Goal: Task Accomplishment & Management: Use online tool/utility

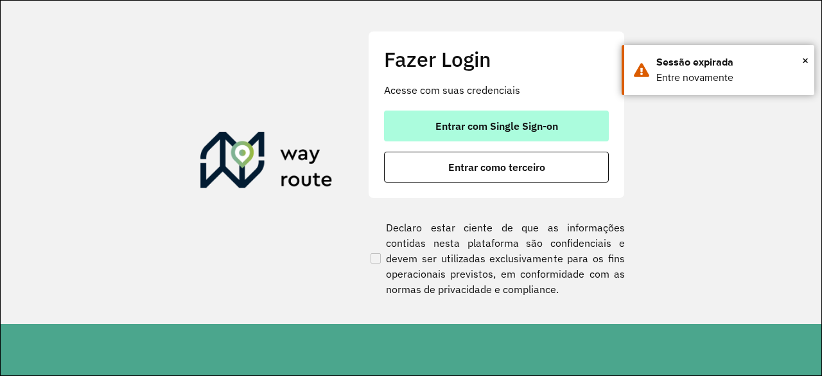
click at [502, 114] on button "Entrar com Single Sign-on" at bounding box center [496, 125] width 225 height 31
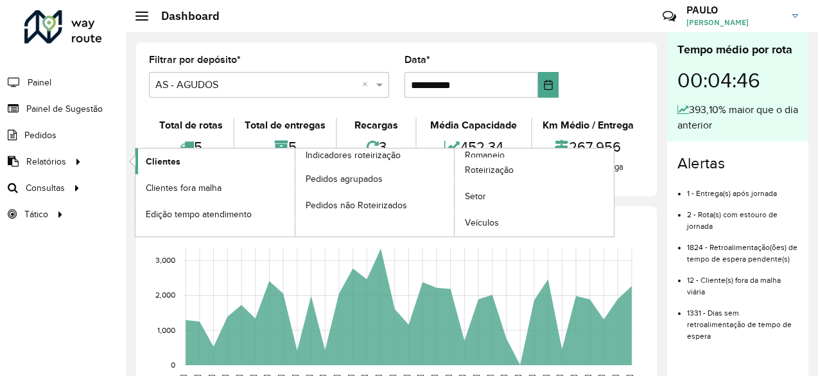
click at [155, 162] on span "Clientes" at bounding box center [163, 161] width 35 height 13
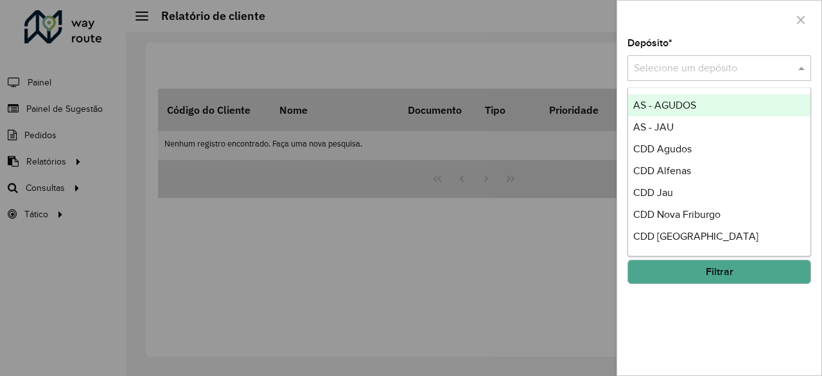
click at [702, 73] on input "text" at bounding box center [706, 68] width 145 height 15
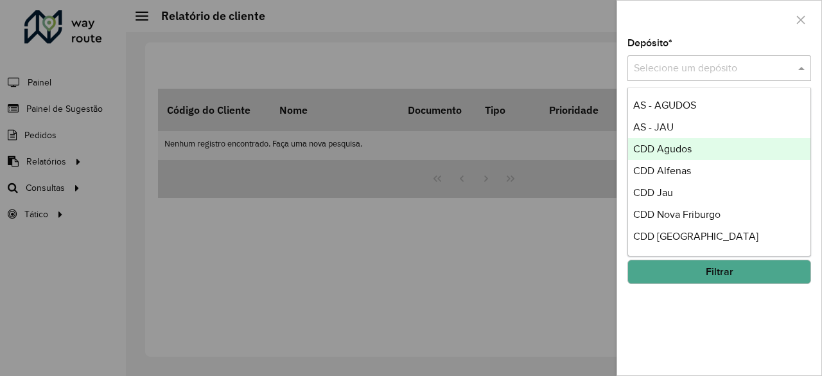
click at [679, 153] on span "CDD Agudos" at bounding box center [662, 148] width 58 height 11
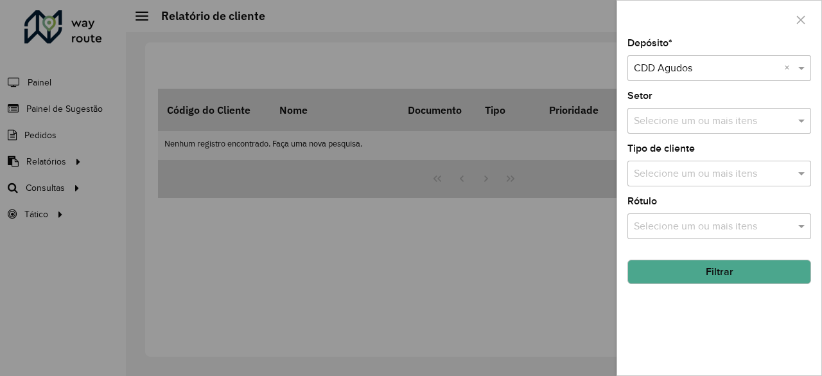
click at [687, 170] on input "text" at bounding box center [713, 173] width 164 height 15
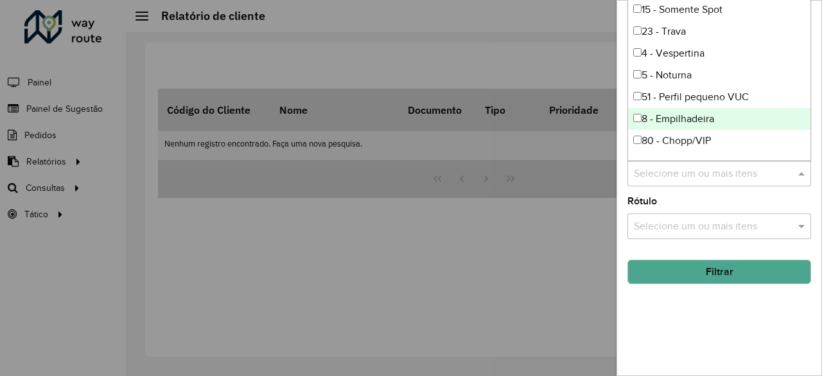
click at [692, 121] on div "8 - Empilhadeira" at bounding box center [719, 119] width 183 height 22
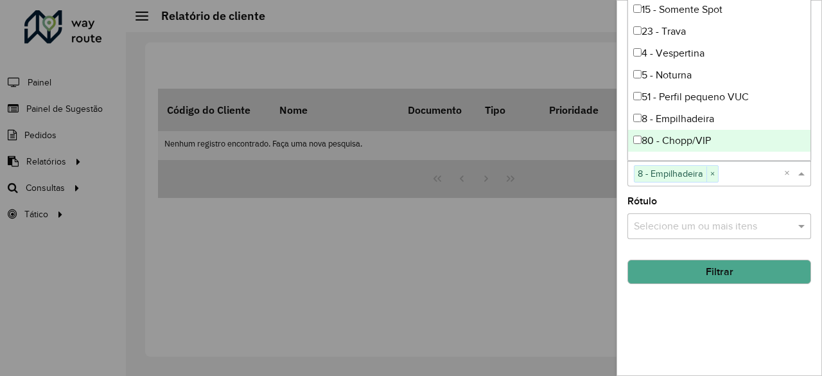
click at [695, 266] on button "Filtrar" at bounding box center [719, 271] width 184 height 24
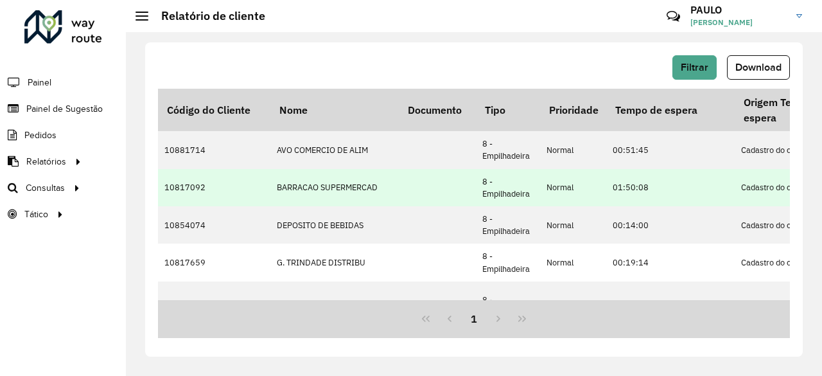
scroll to position [0, 5]
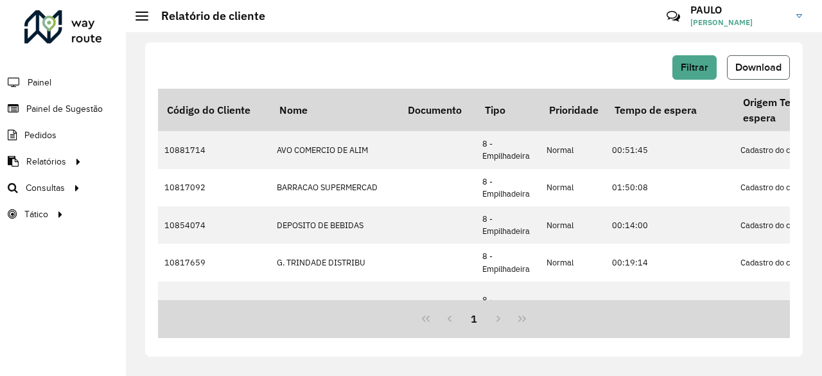
click at [765, 67] on span "Download" at bounding box center [758, 67] width 46 height 11
click at [155, 183] on span "Roteirização" at bounding box center [172, 187] width 52 height 13
click at [173, 187] on span "Roteirização" at bounding box center [172, 187] width 52 height 13
click at [701, 64] on span "Filtrar" at bounding box center [695, 67] width 28 height 11
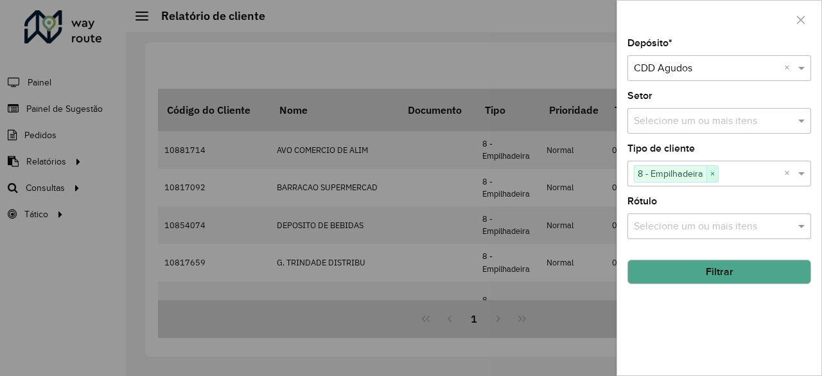
click at [713, 171] on span "×" at bounding box center [712, 173] width 12 height 15
click at [713, 171] on input "text" at bounding box center [713, 173] width 164 height 15
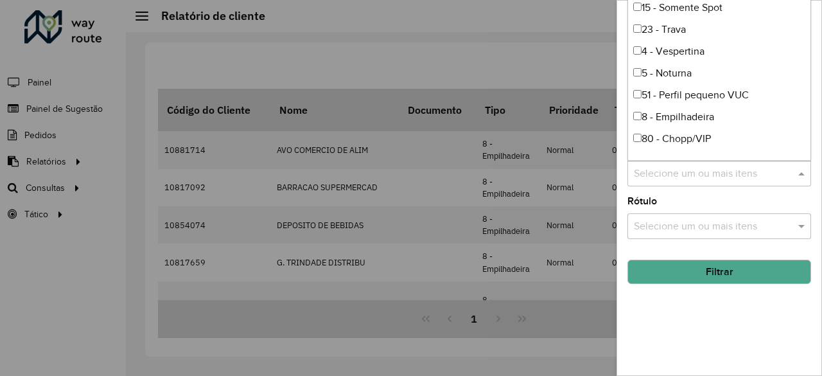
scroll to position [0, 0]
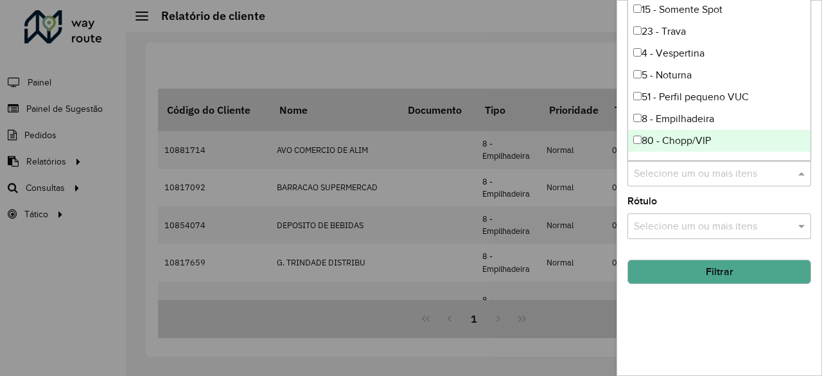
click at [560, 48] on div at bounding box center [411, 188] width 822 height 376
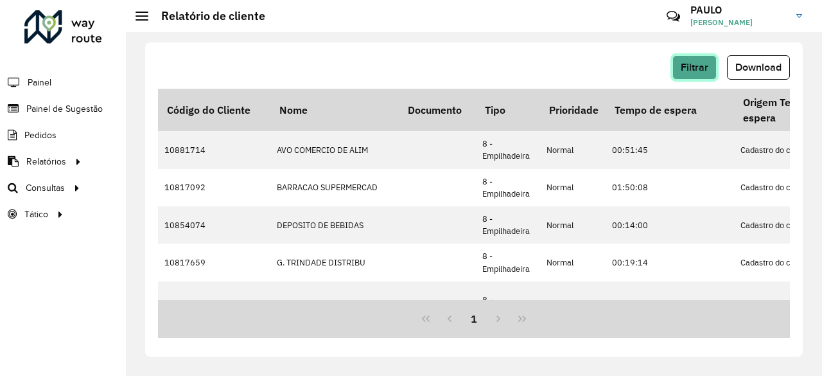
click at [680, 70] on button "Filtrar" at bounding box center [694, 67] width 44 height 24
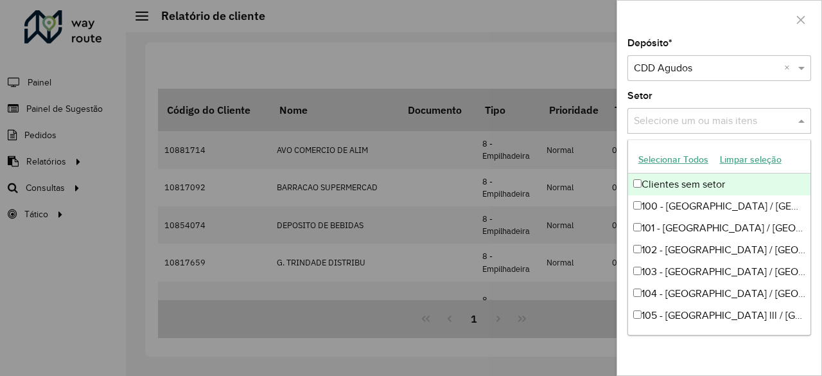
click at [694, 127] on input "text" at bounding box center [713, 121] width 164 height 15
click at [694, 124] on input "text" at bounding box center [713, 121] width 164 height 15
click at [710, 91] on div "Depósito * Selecione um depósito × CDD Agudos × Setor Selecione um ou mais iten…" at bounding box center [719, 207] width 204 height 336
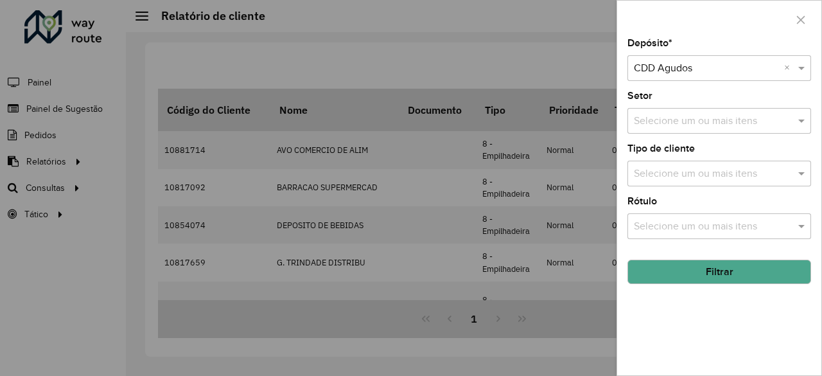
click at [688, 179] on input "text" at bounding box center [713, 173] width 164 height 15
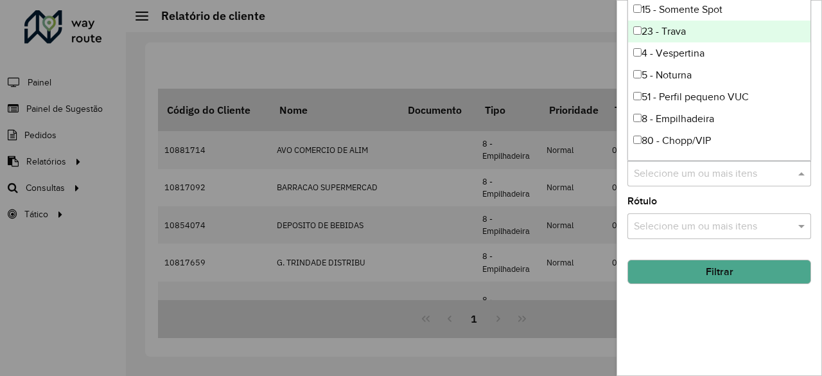
click at [560, 55] on div at bounding box center [411, 188] width 822 height 376
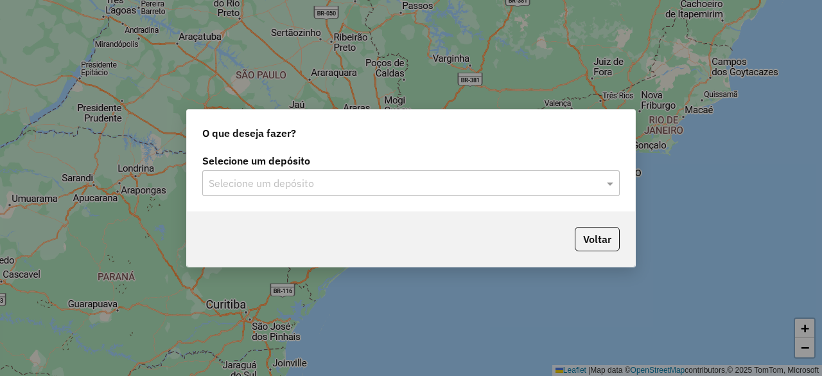
click at [400, 184] on input "text" at bounding box center [398, 183] width 379 height 15
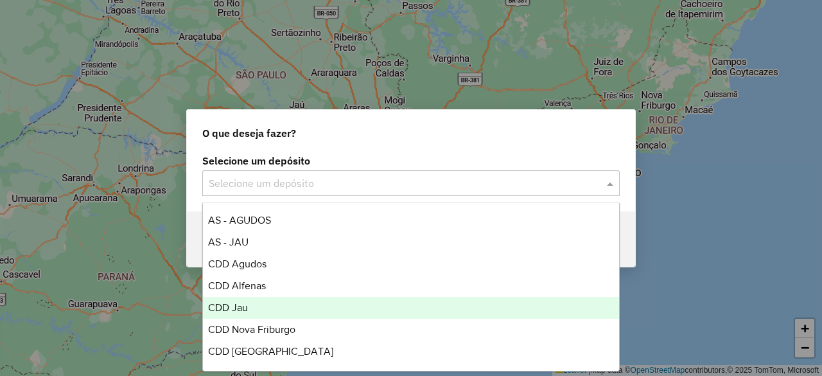
click at [258, 302] on div "CDD Jau" at bounding box center [410, 308] width 415 height 22
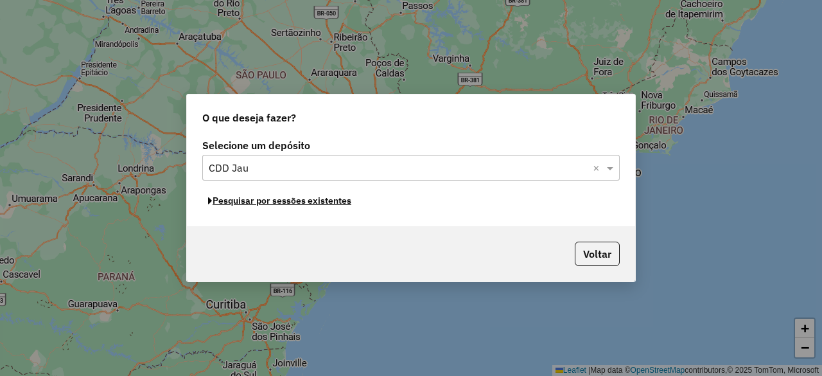
click at [322, 205] on button "Pesquisar por sessões existentes" at bounding box center [279, 201] width 155 height 20
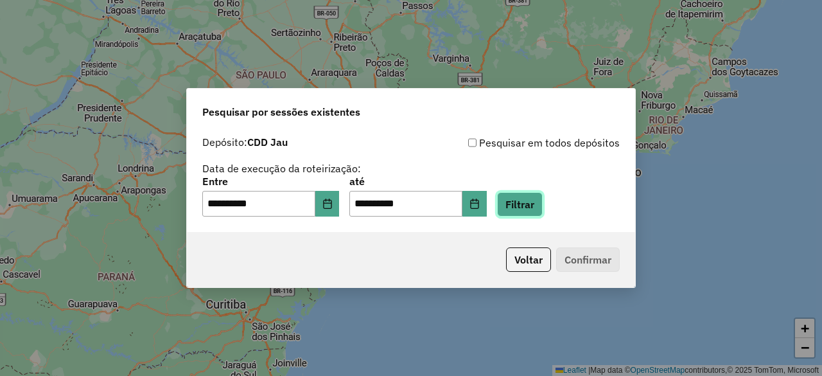
click at [536, 207] on button "Filtrar" at bounding box center [520, 204] width 46 height 24
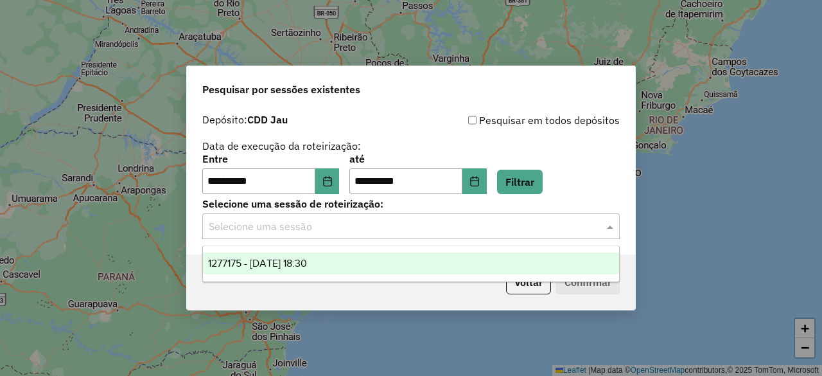
click at [470, 230] on input "text" at bounding box center [398, 226] width 379 height 15
click at [371, 268] on div "1277175 - 17/09/2025 18:30" at bounding box center [410, 263] width 415 height 22
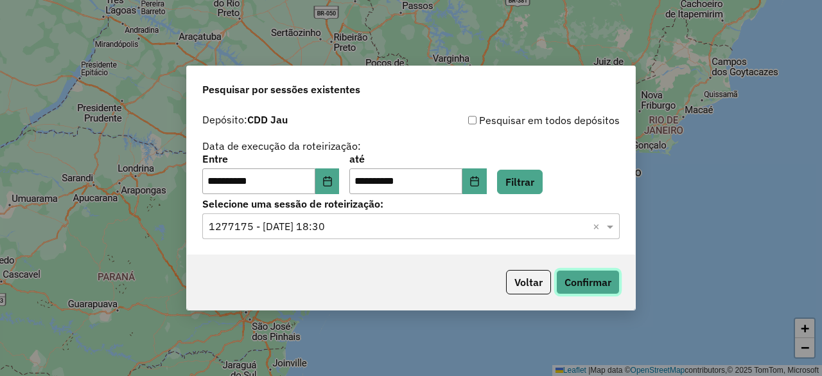
click at [566, 283] on button "Confirmar" at bounding box center [588, 282] width 64 height 24
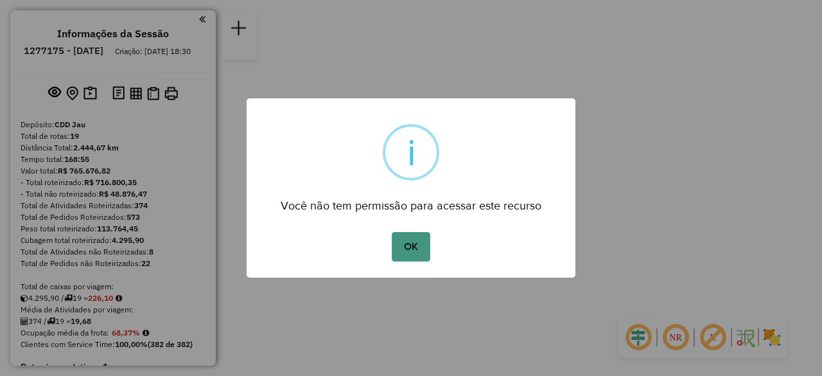
click at [417, 247] on button "OK" at bounding box center [411, 247] width 38 height 30
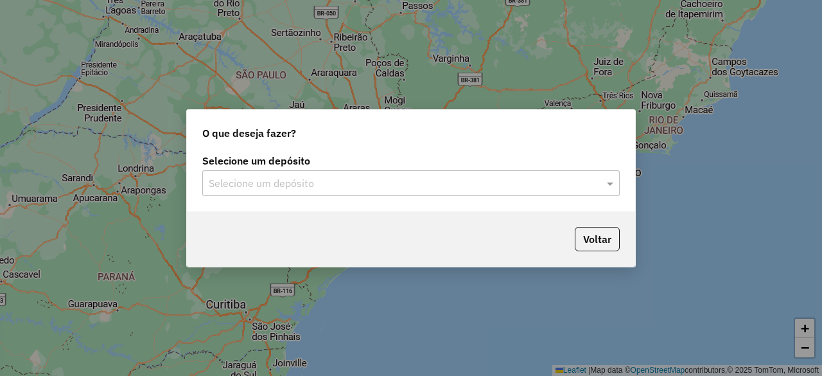
click at [383, 183] on input "text" at bounding box center [398, 183] width 379 height 15
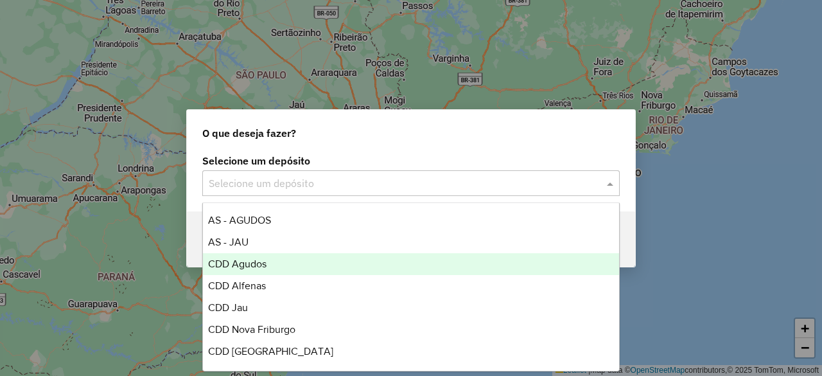
click at [271, 266] on div "CDD Agudos" at bounding box center [410, 264] width 415 height 22
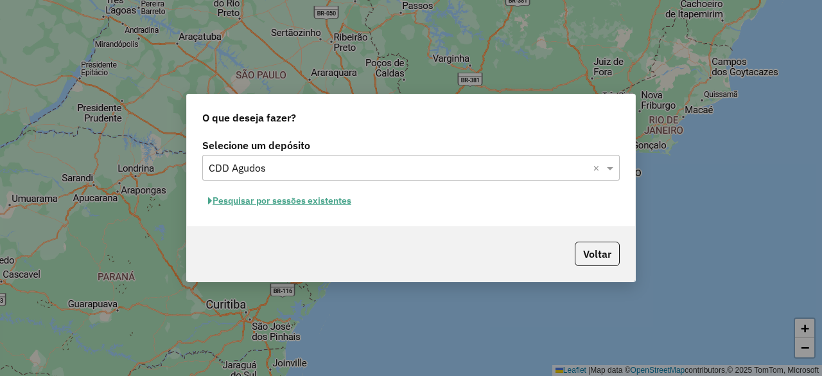
click at [302, 206] on button "Pesquisar por sessões existentes" at bounding box center [279, 201] width 155 height 20
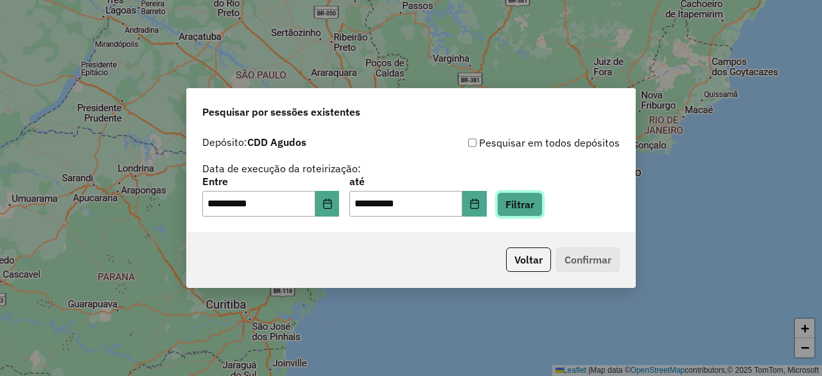
click at [533, 203] on button "Filtrar" at bounding box center [520, 204] width 46 height 24
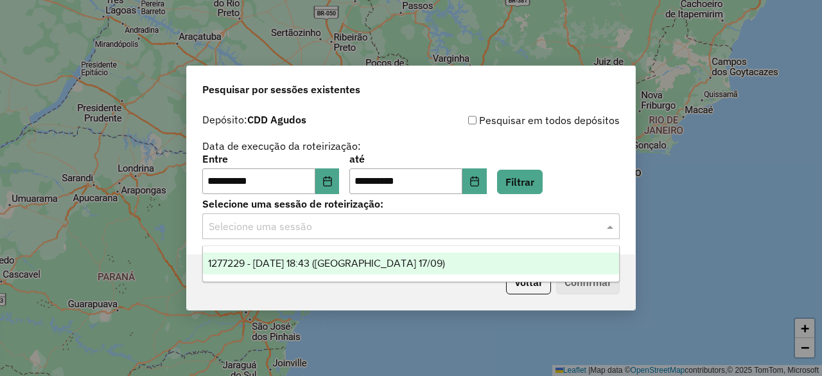
click at [438, 224] on input "text" at bounding box center [398, 226] width 379 height 15
click at [360, 266] on span "1277229 - [DATE] 18:43 ([GEOGRAPHIC_DATA] 17/09)" at bounding box center [326, 263] width 237 height 11
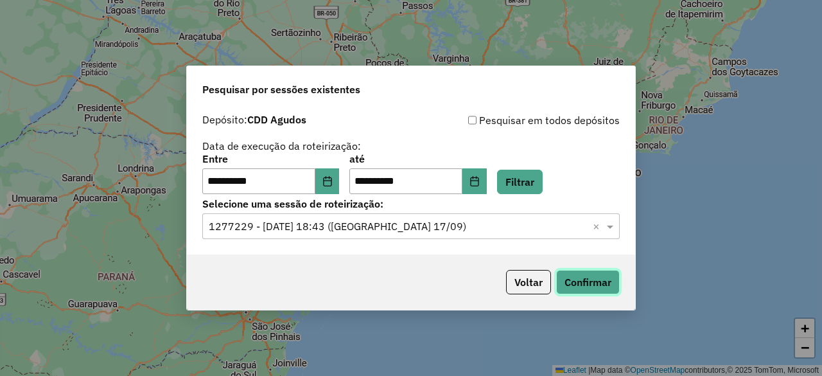
click at [567, 288] on button "Confirmar" at bounding box center [588, 282] width 64 height 24
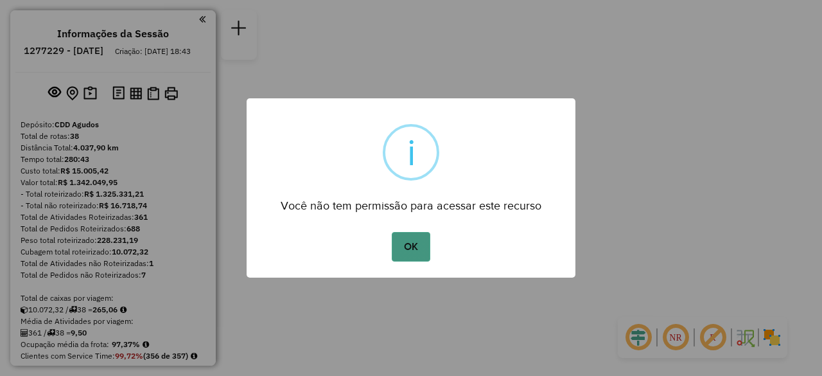
click at [421, 254] on button "OK" at bounding box center [411, 247] width 38 height 30
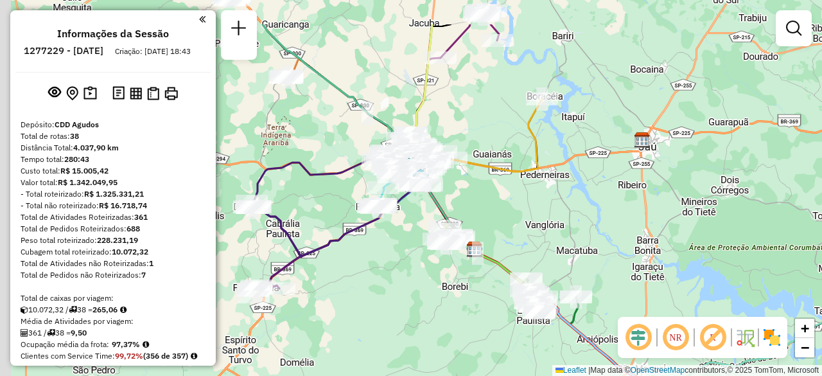
drag, startPoint x: 451, startPoint y: 165, endPoint x: 527, endPoint y: 240, distance: 107.2
click at [527, 240] on div "Janela de atendimento Grade de atendimento Capacidade Transportadoras Veículos …" at bounding box center [411, 188] width 822 height 376
